Goal: Check status: Check status

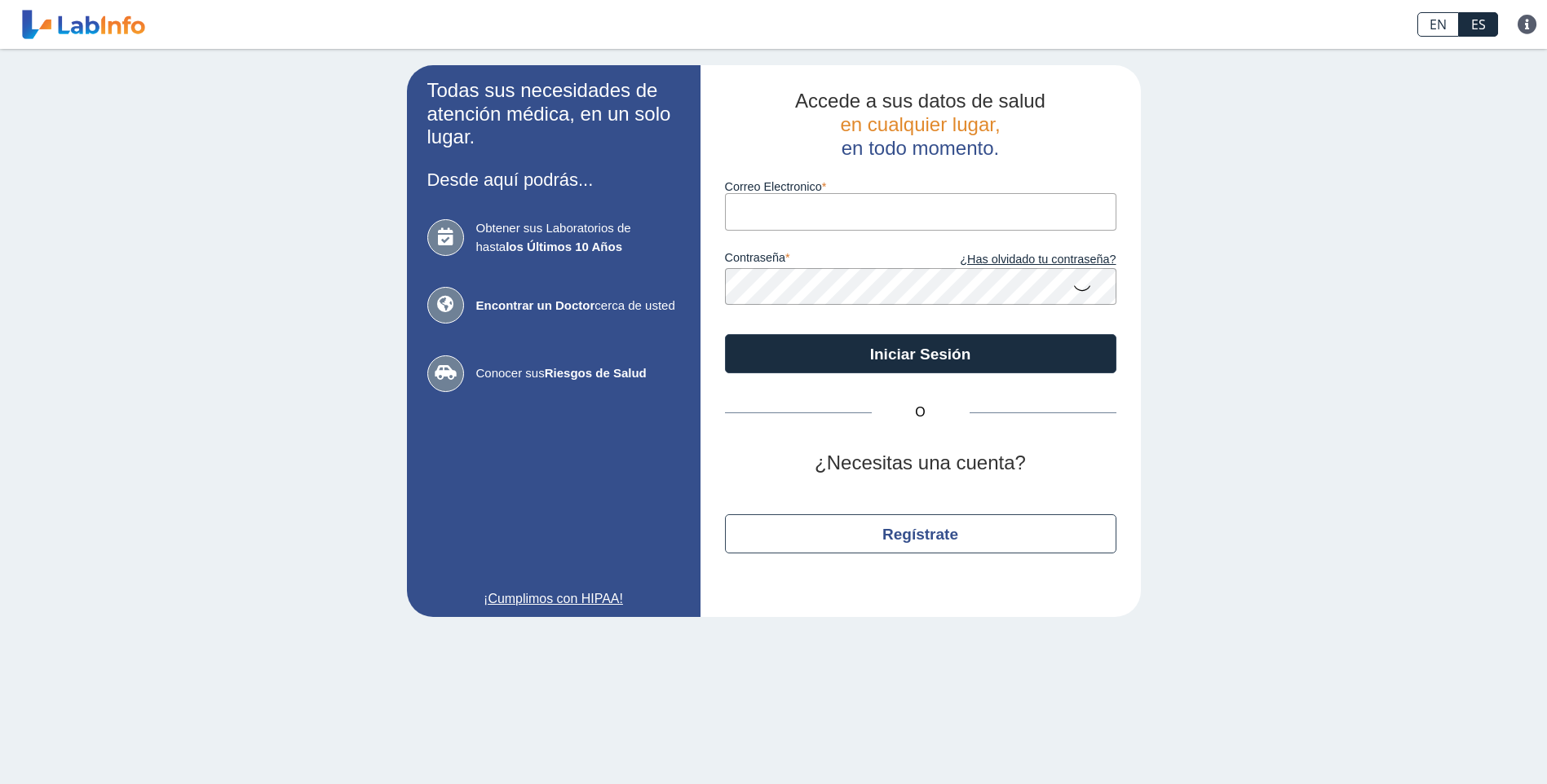
drag, startPoint x: 0, startPoint y: 0, endPoint x: 797, endPoint y: 215, distance: 825.5
click at [797, 215] on input "Correo Electronico" at bounding box center [920, 211] width 391 height 36
type input "[EMAIL_ADDRESS][DOMAIN_NAME]"
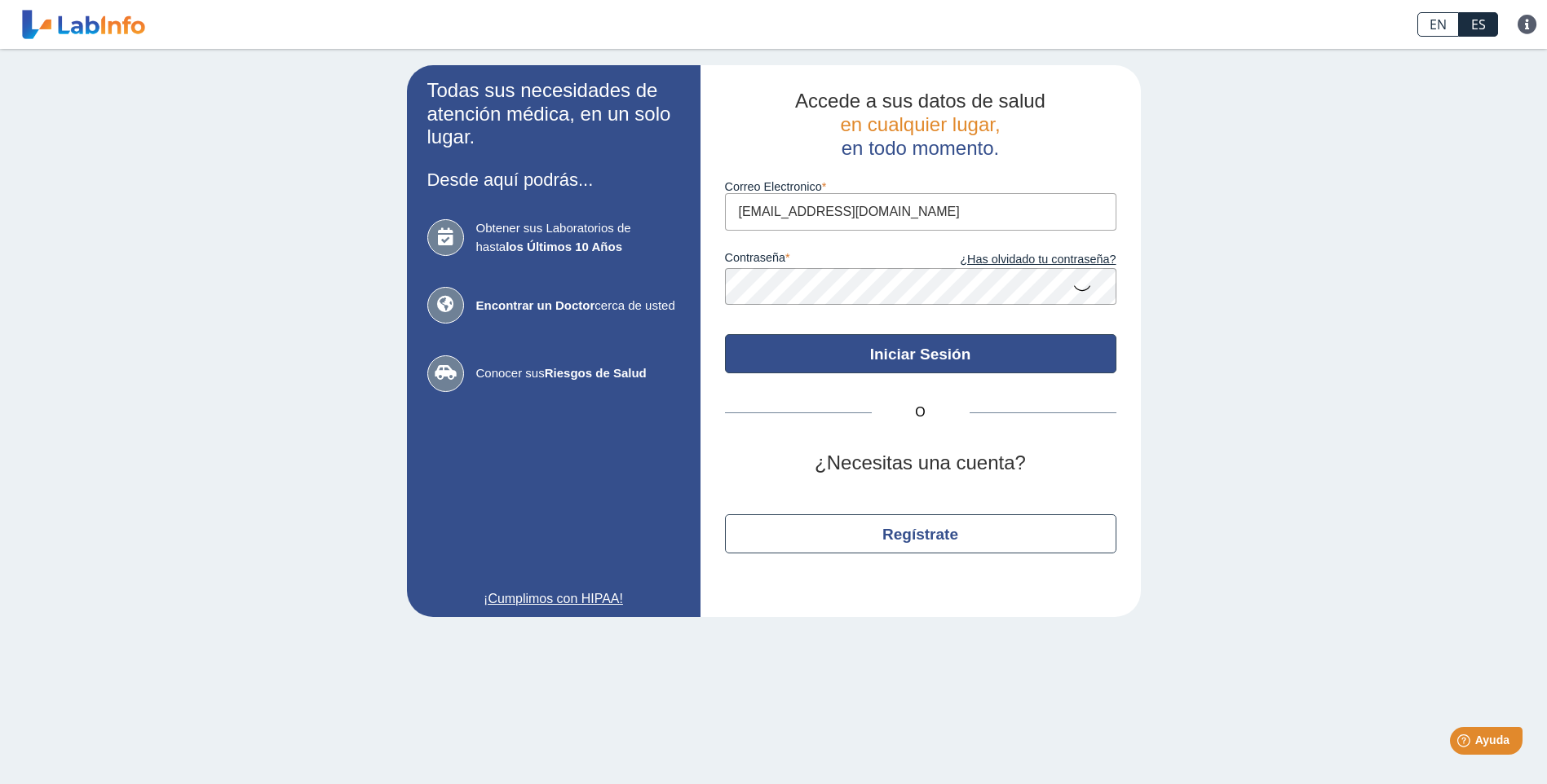
click at [954, 370] on button "Iniciar Sesión" at bounding box center [920, 354] width 391 height 39
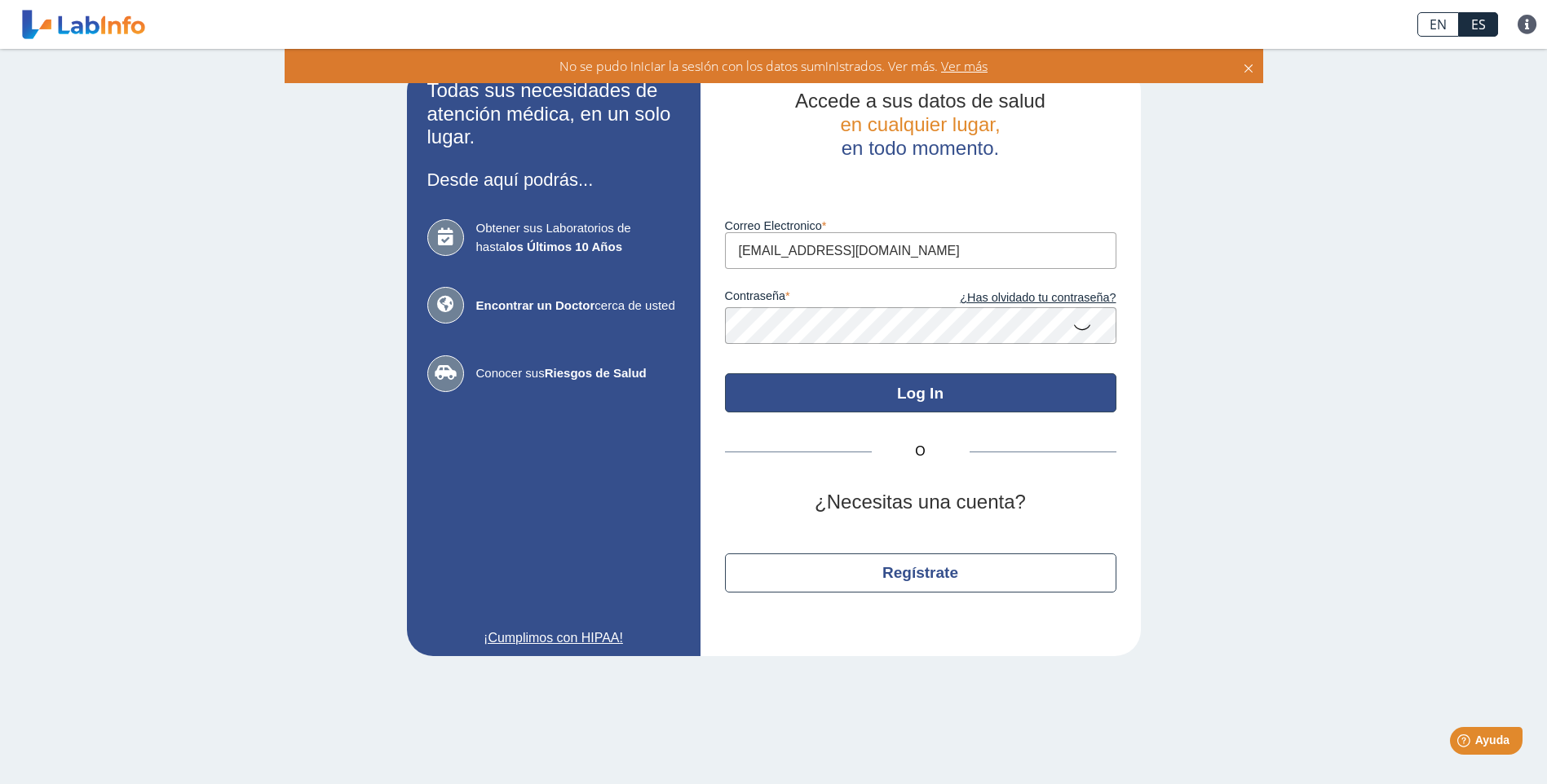
click at [883, 403] on button "Log In" at bounding box center [920, 393] width 391 height 39
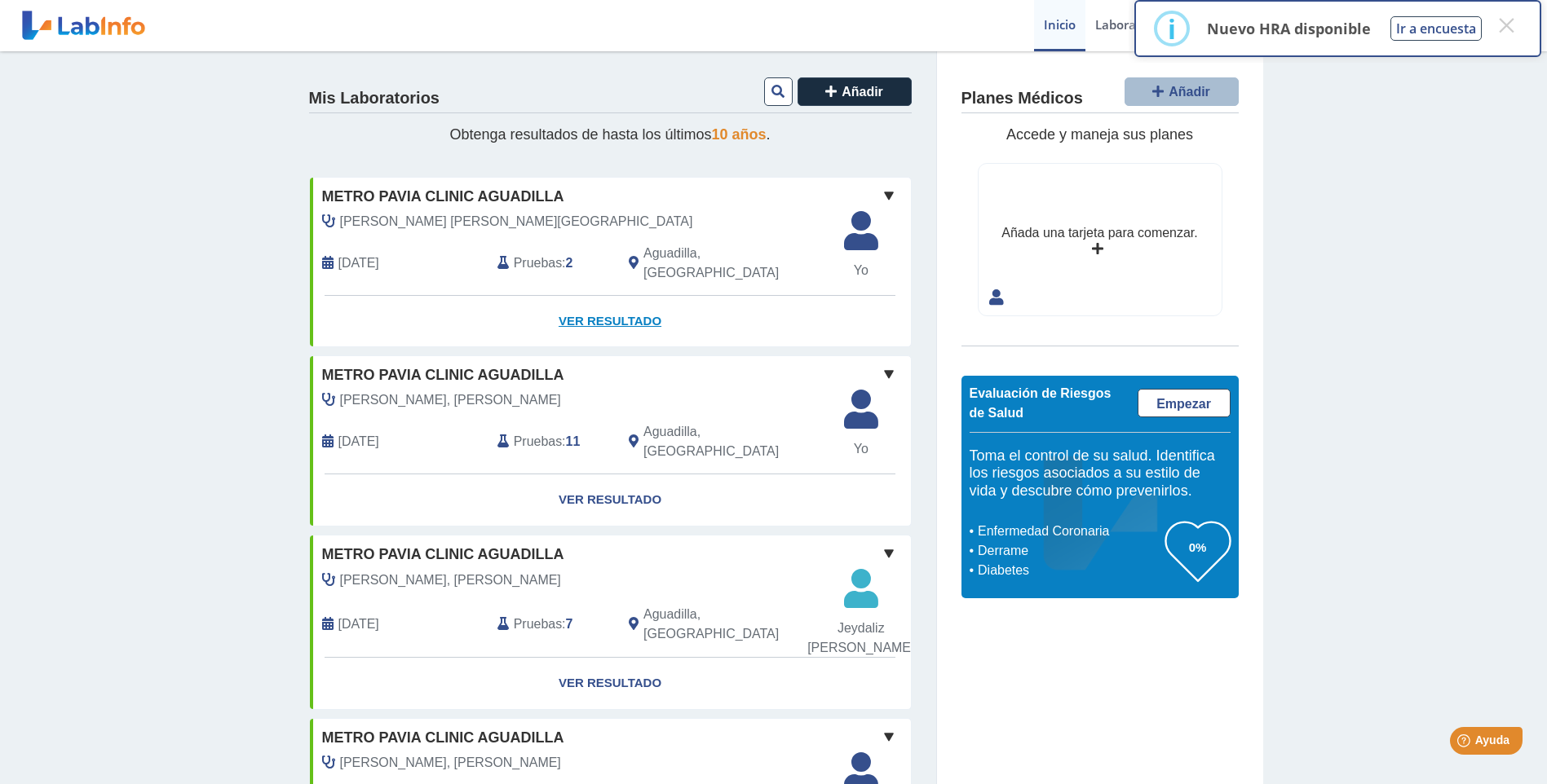
click at [628, 302] on link "Ver Resultado" at bounding box center [610, 322] width 600 height 52
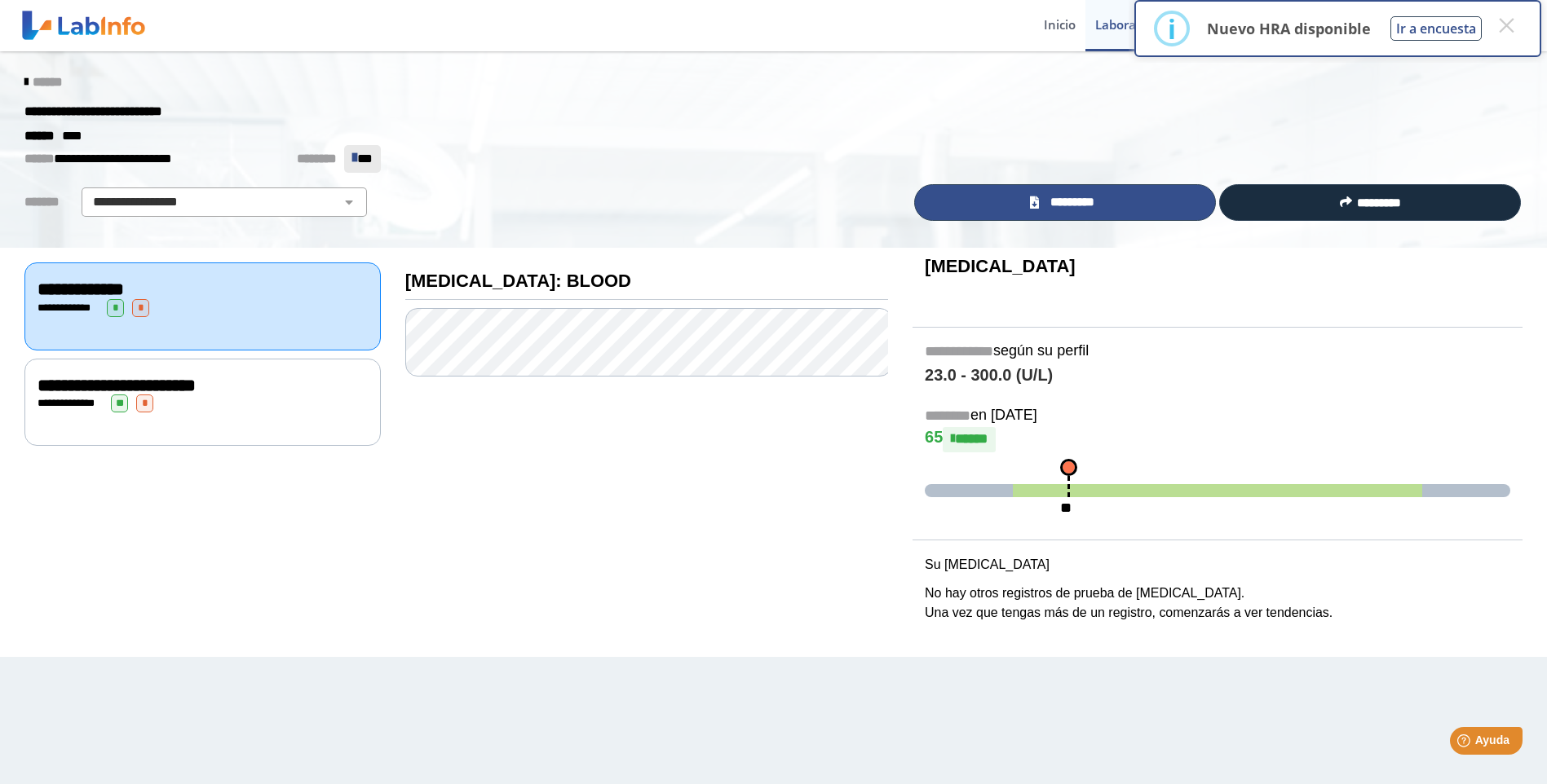
click at [1124, 209] on link "*********" at bounding box center [1065, 203] width 302 height 36
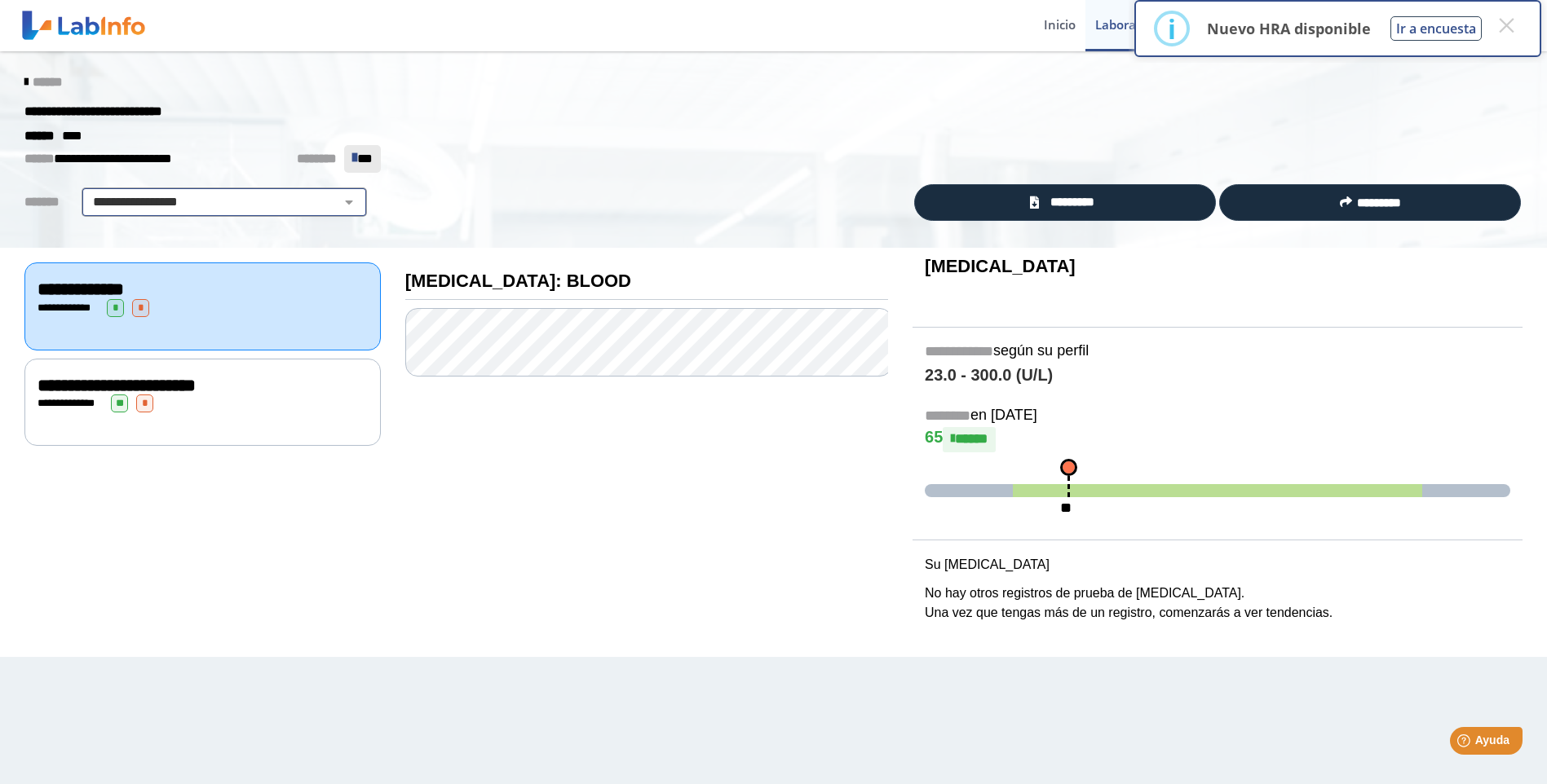
click at [318, 204] on select "**********" at bounding box center [224, 202] width 275 height 19
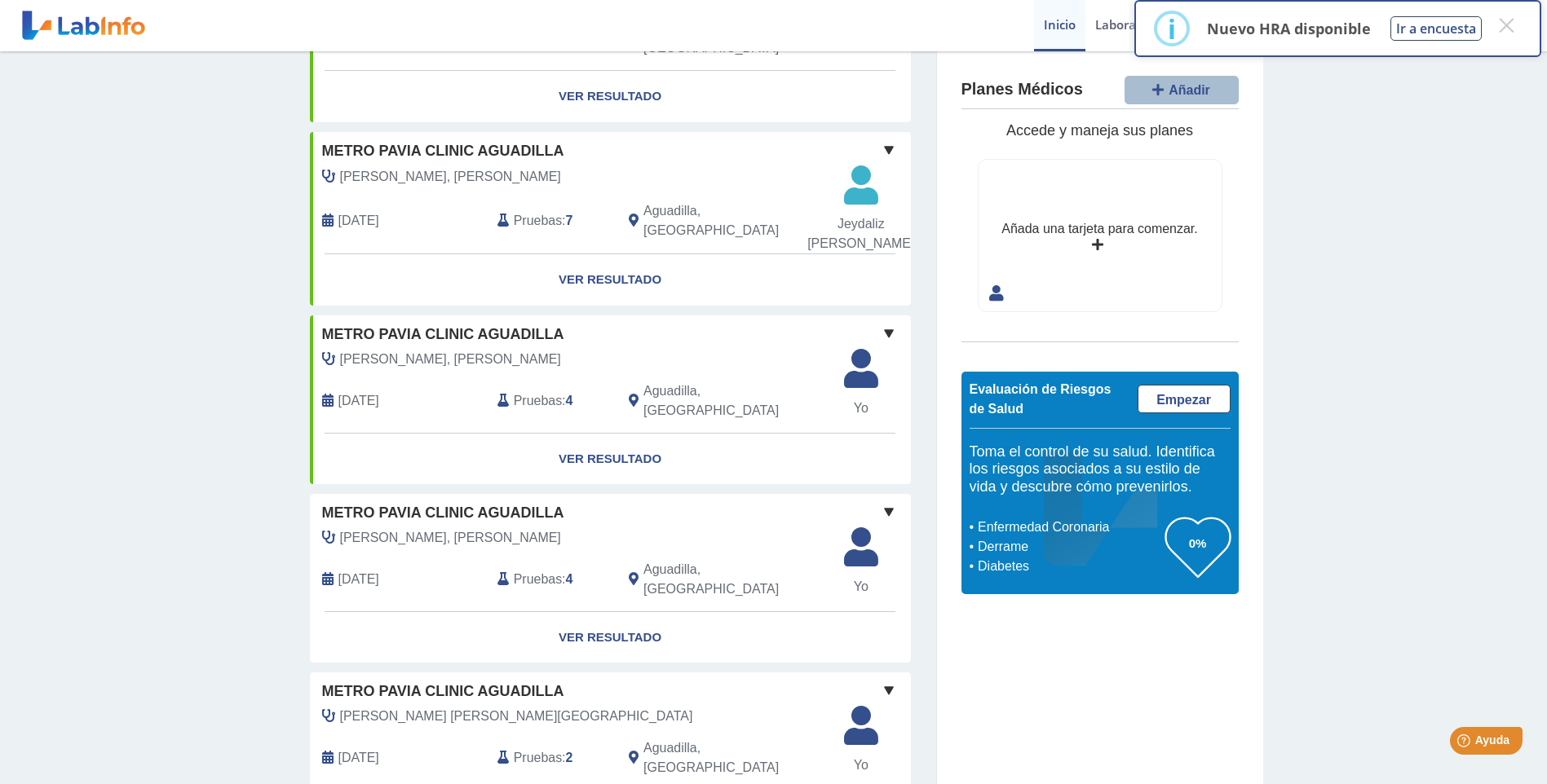
scroll to position [245, 0]
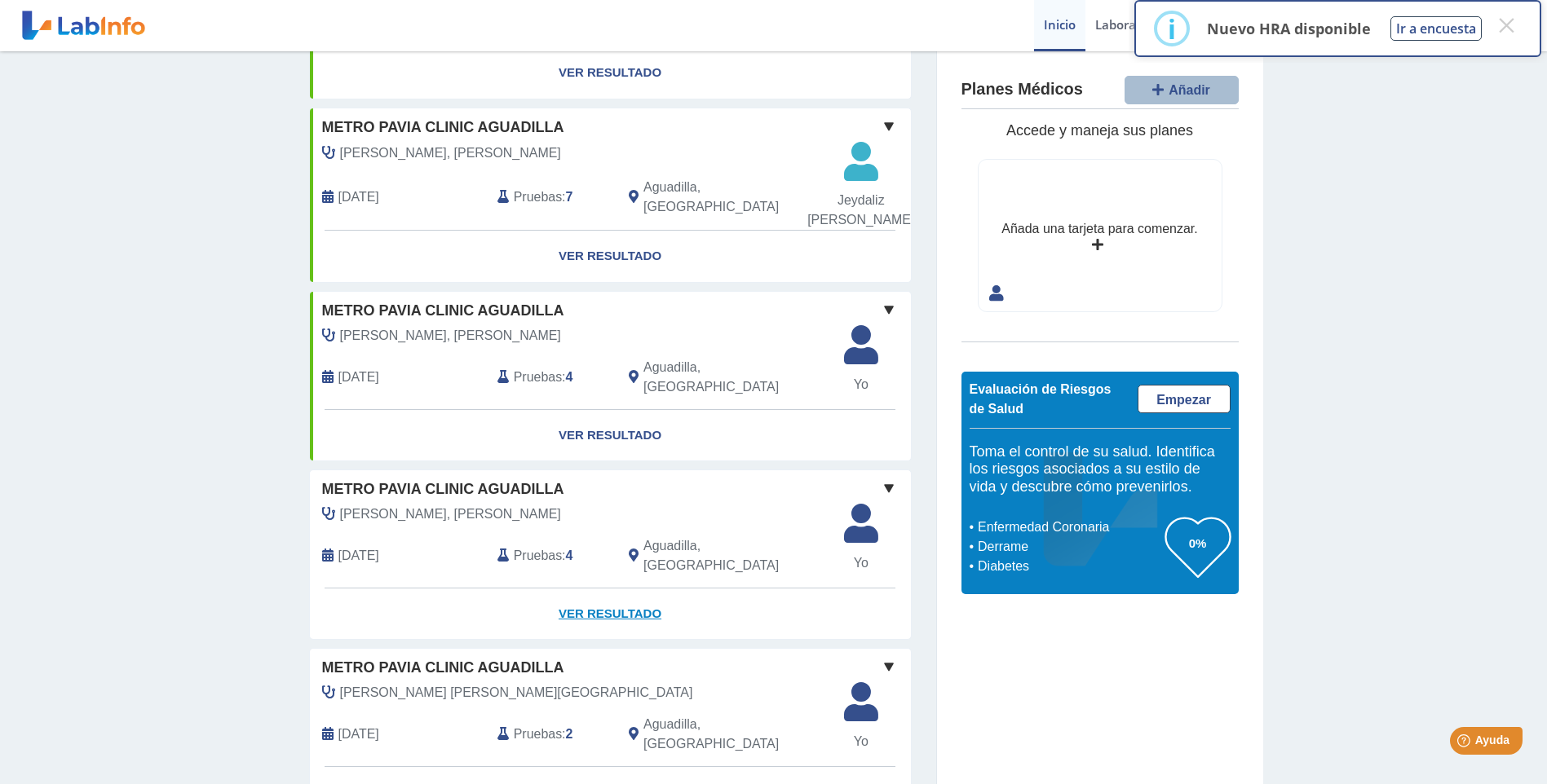
click at [592, 589] on link "Ver Resultado" at bounding box center [610, 615] width 600 height 52
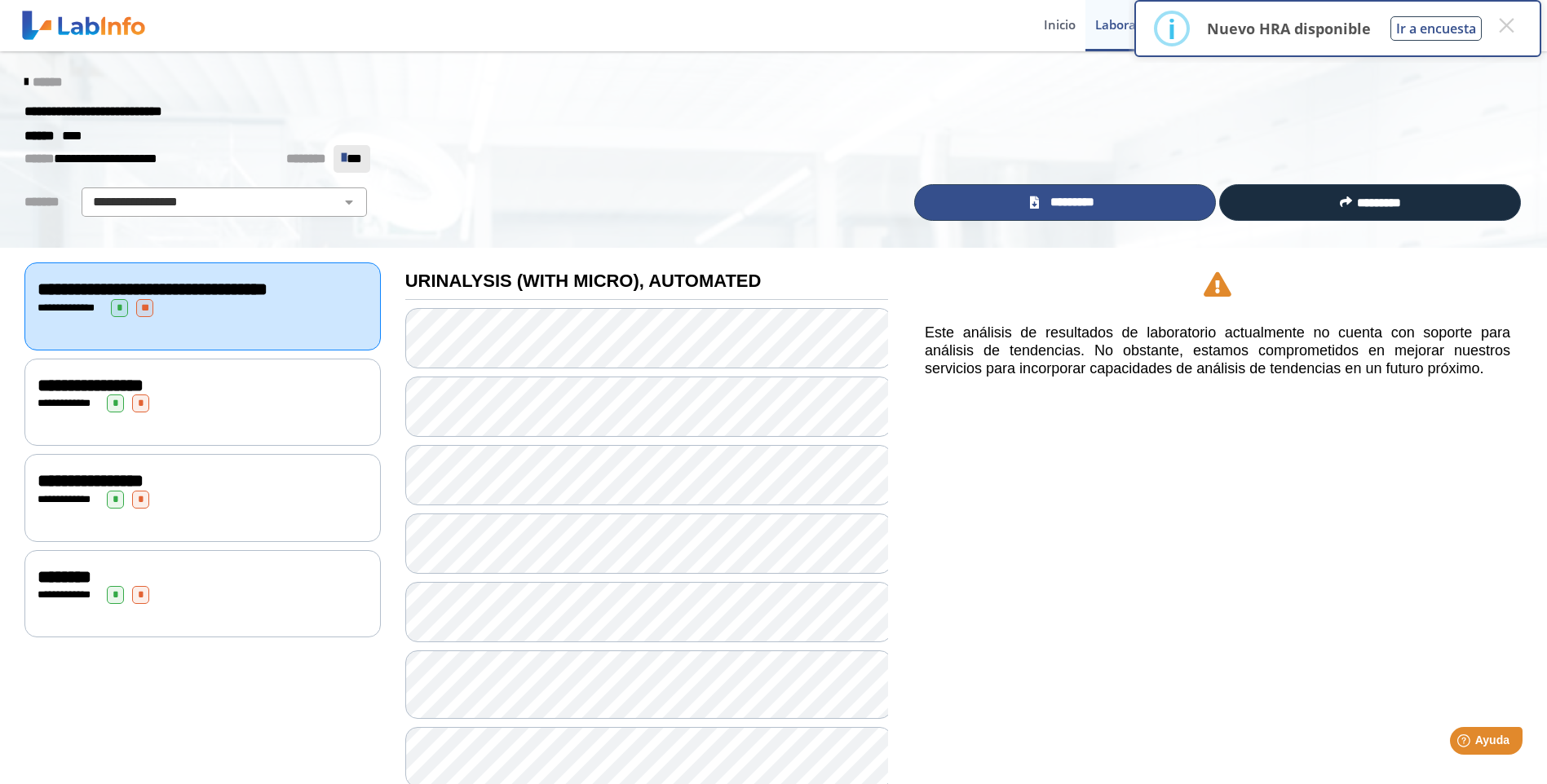
click at [1069, 210] on span "*********" at bounding box center [1071, 203] width 56 height 19
click at [25, 83] on icon at bounding box center [26, 82] width 3 height 13
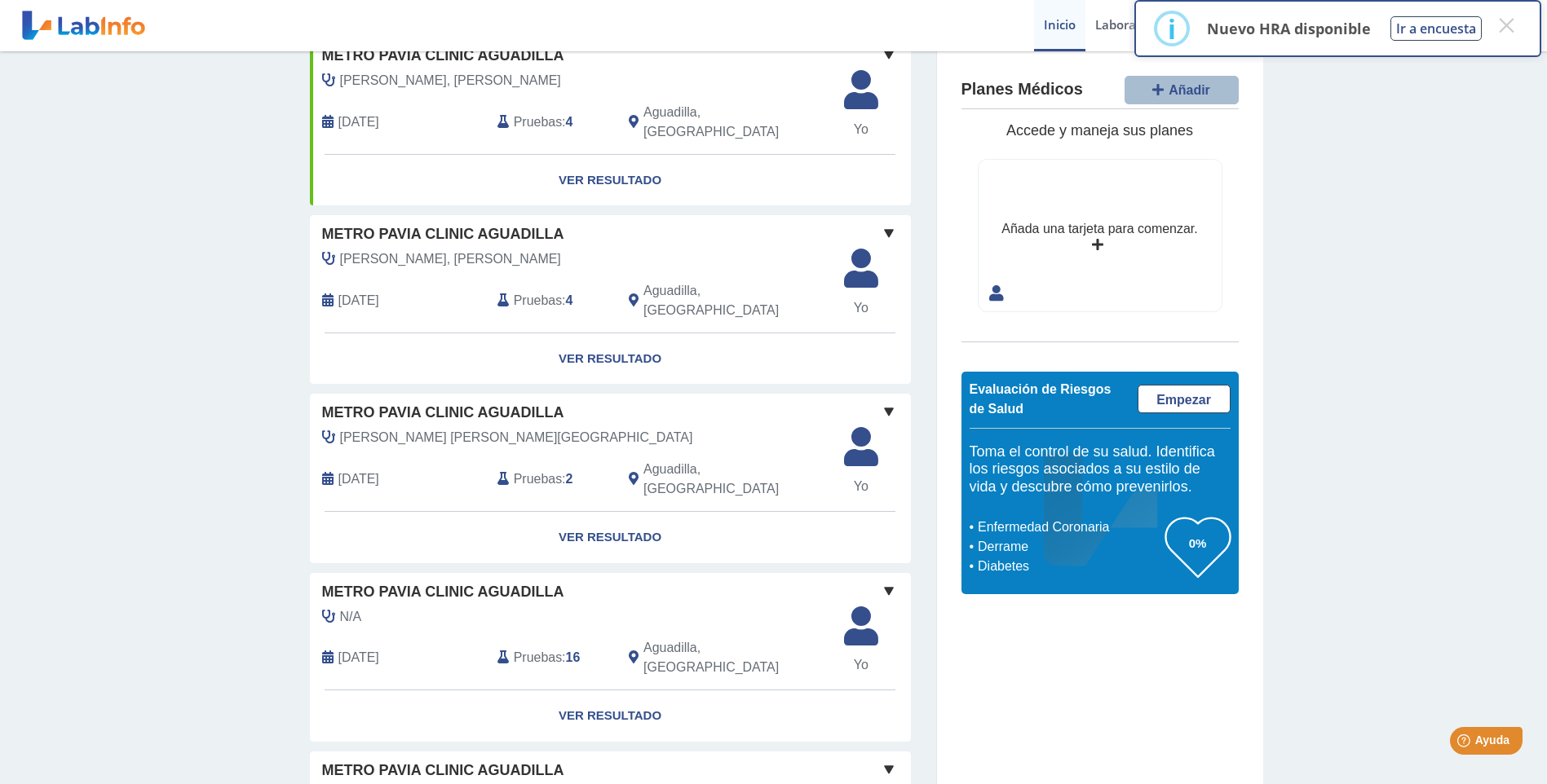
scroll to position [425, 0]
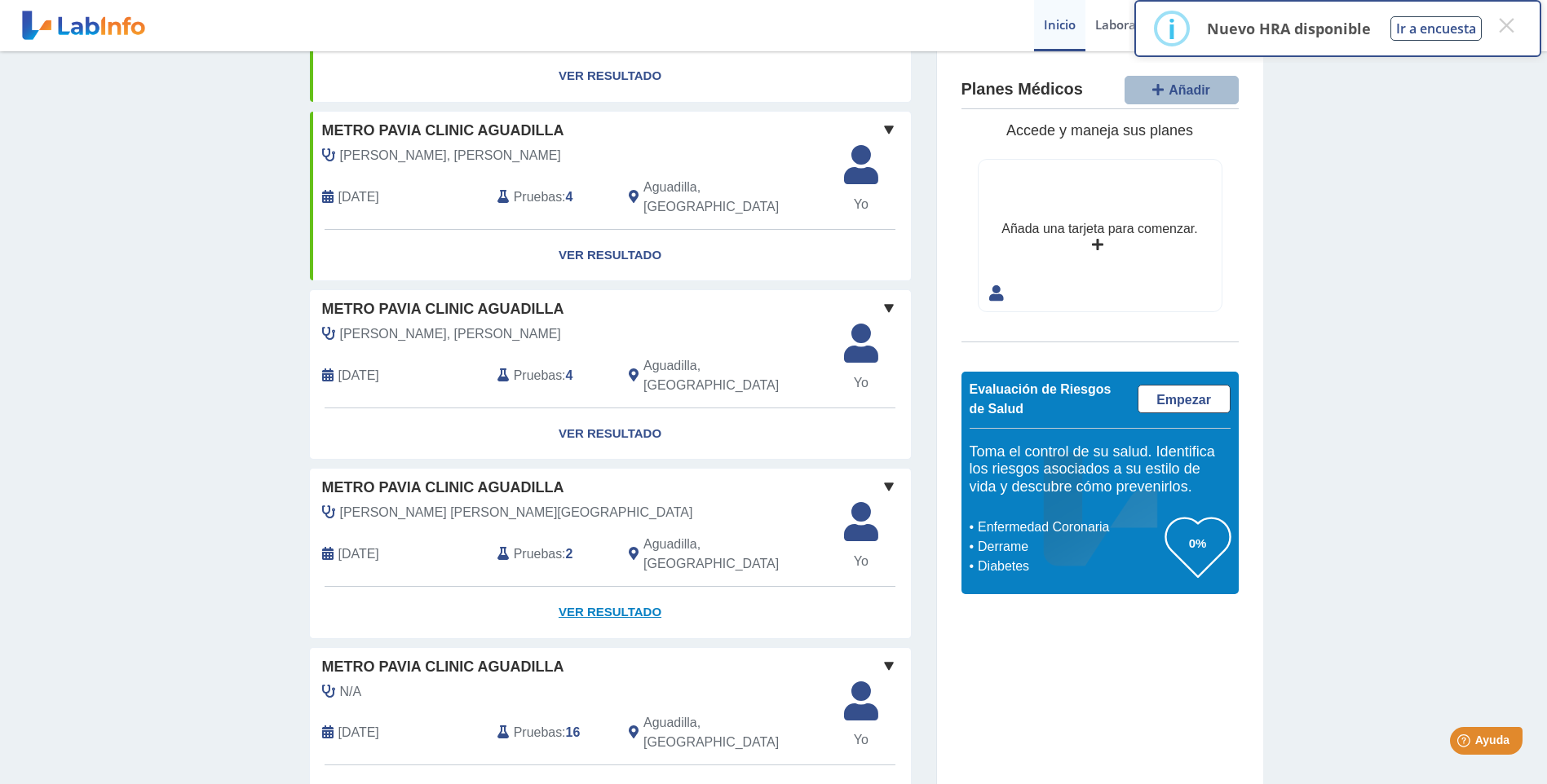
click at [594, 587] on link "Ver Resultado" at bounding box center [610, 613] width 600 height 52
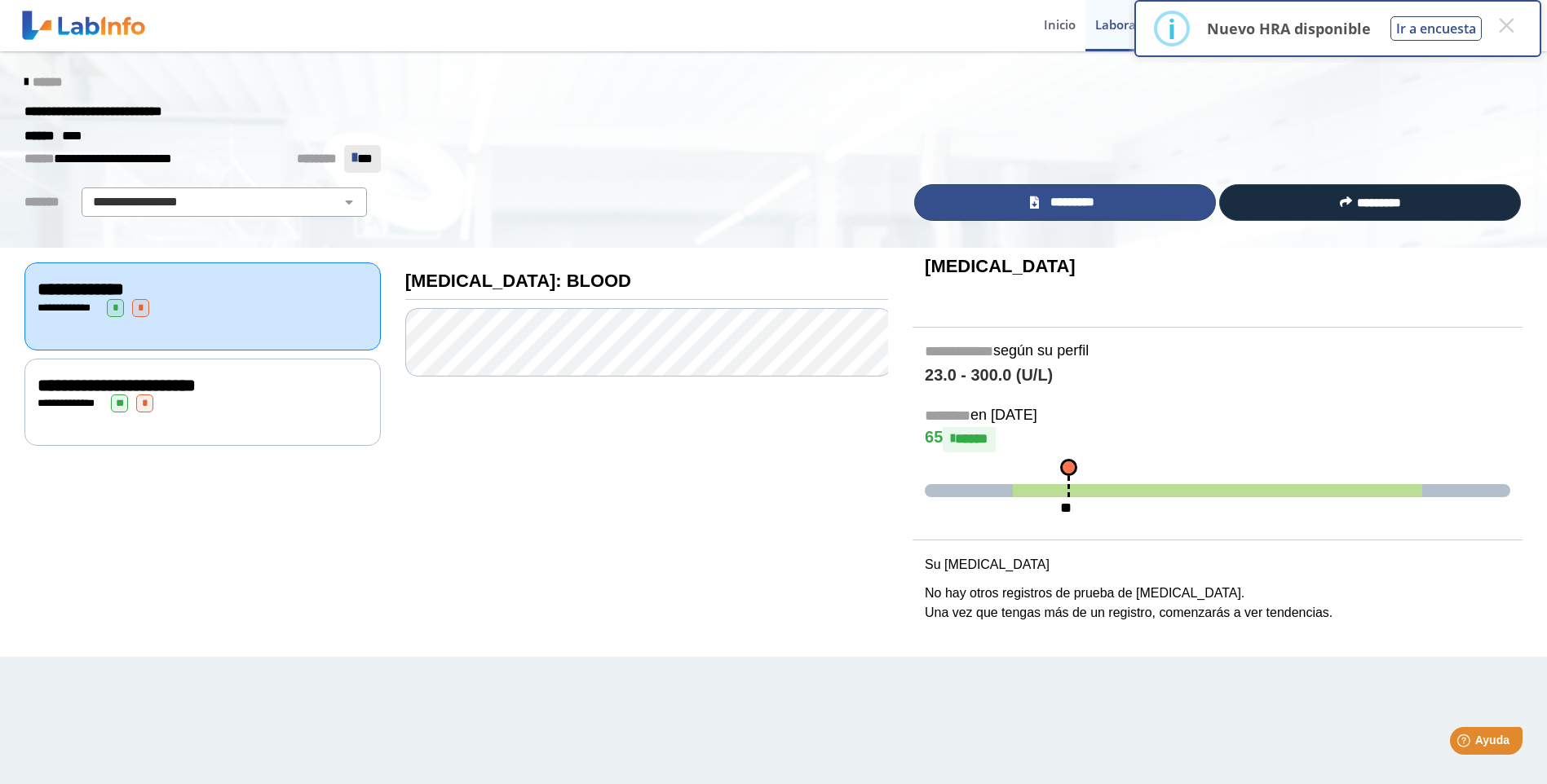
click at [1035, 199] on icon at bounding box center [1034, 203] width 9 height 12
click at [25, 88] on icon at bounding box center [26, 82] width 3 height 13
